Goal: Check status

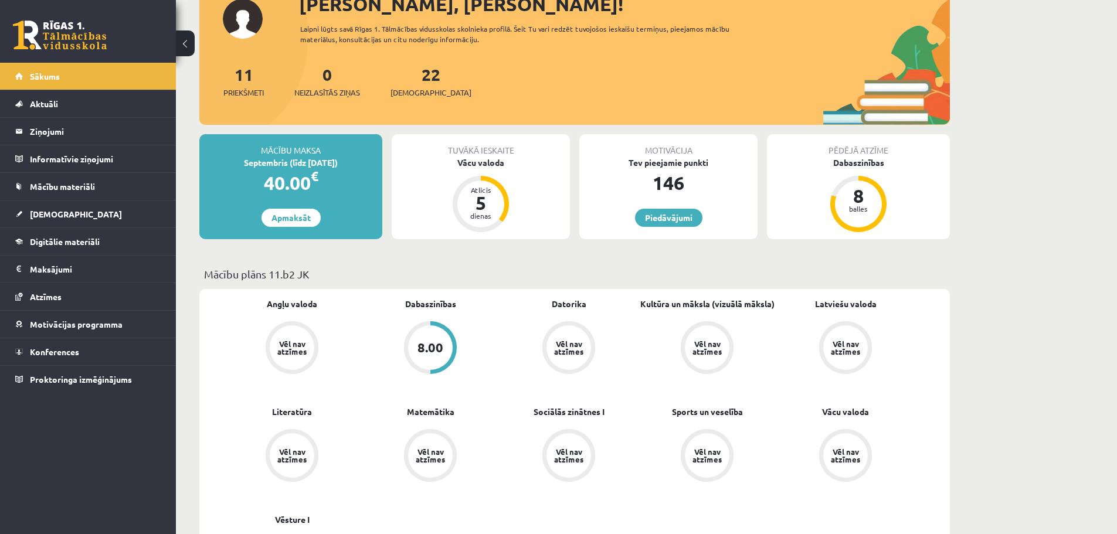
scroll to position [117, 0]
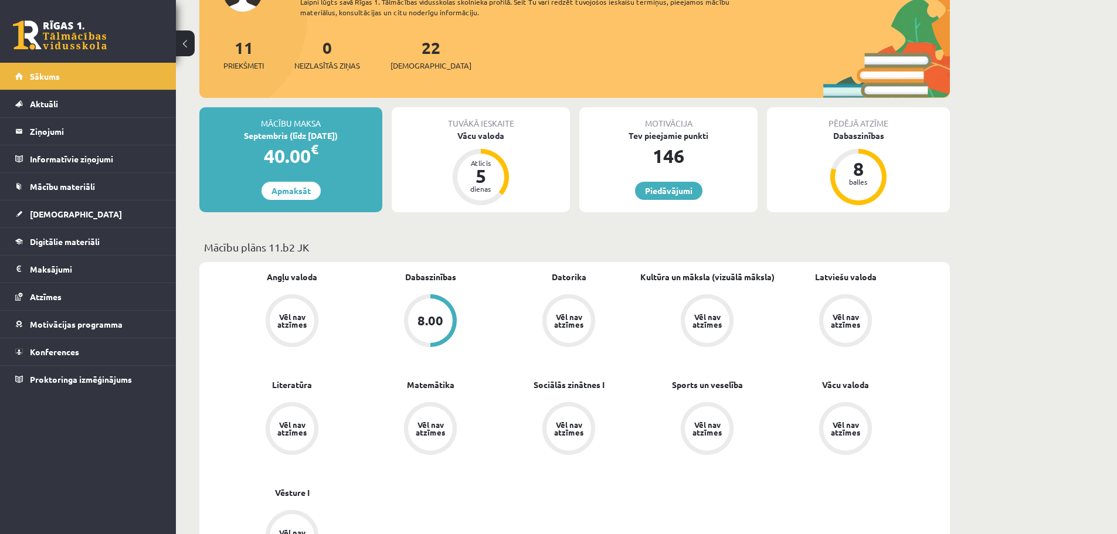
click at [663, 470] on div "Angļu valoda Vēl nav atzīmes Dabaszinības 8.00 [GEOGRAPHIC_DATA] Vēl nav atzīme…" at bounding box center [569, 433] width 692 height 324
click at [55, 218] on span "[DEMOGRAPHIC_DATA]" at bounding box center [76, 214] width 92 height 11
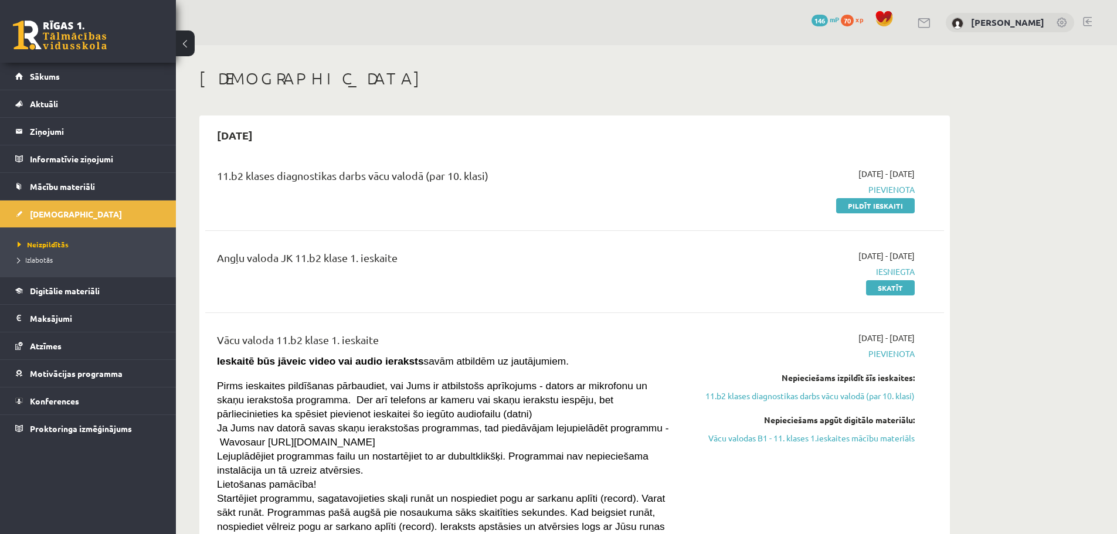
click at [896, 270] on span "Iesniegta" at bounding box center [804, 272] width 221 height 12
click at [883, 289] on link "Skatīt" at bounding box center [890, 287] width 49 height 15
